Goal: Information Seeking & Learning: Learn about a topic

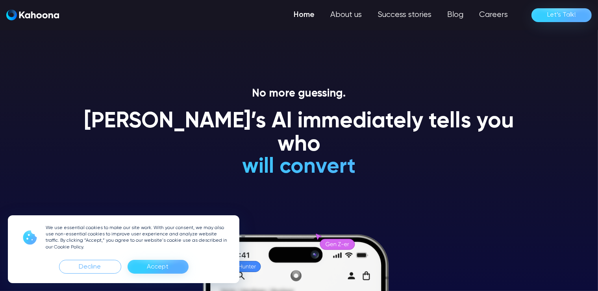
click at [174, 264] on div "Accept" at bounding box center [158, 267] width 61 height 14
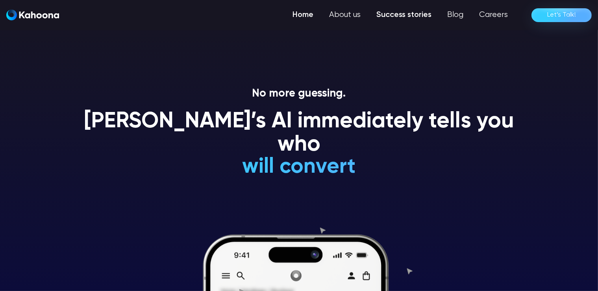
click at [404, 11] on link "Success stories" at bounding box center [404, 15] width 71 height 16
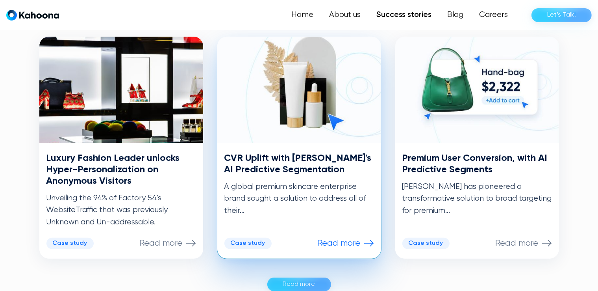
scroll to position [397, 0]
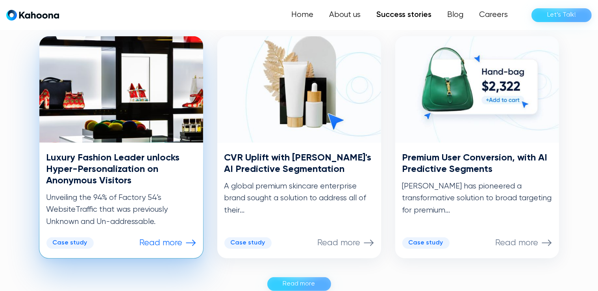
drag, startPoint x: 250, startPoint y: 240, endPoint x: 72, endPoint y: 241, distance: 177.6
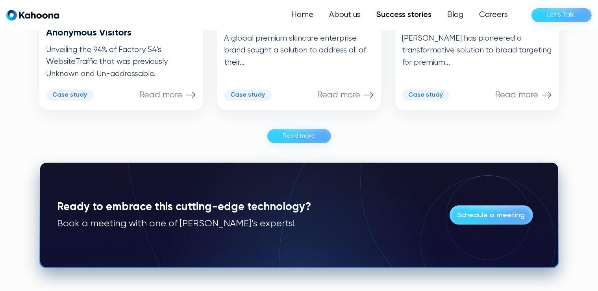
click at [315, 141] on link "Read more" at bounding box center [299, 136] width 64 height 14
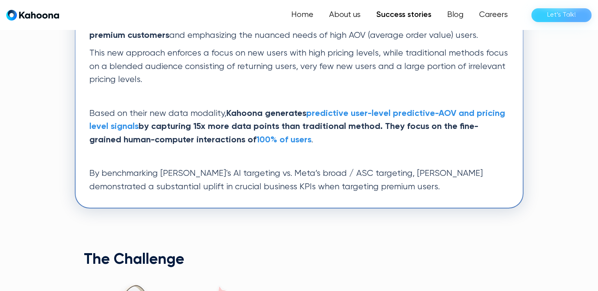
scroll to position [298, 0]
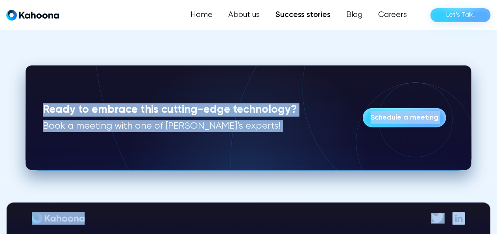
scroll to position [1930, 0]
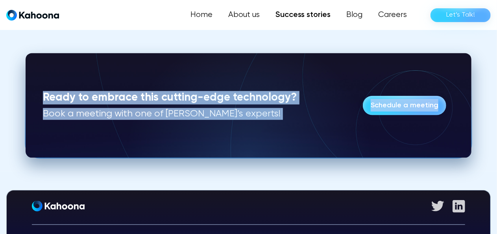
drag, startPoint x: 31, startPoint y: 87, endPoint x: 461, endPoint y: 85, distance: 430.1
copy div "LOR Ipsum D Sitame Consec Adipisc Elitse doeiusm Tempo-Incididuntutlab et Dolor…"
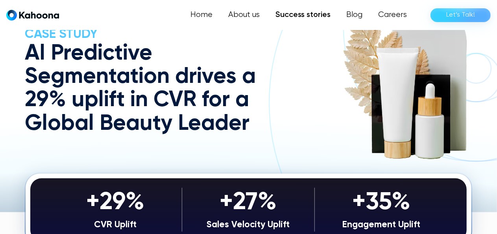
scroll to position [59, 0]
